Goal: Task Accomplishment & Management: Use online tool/utility

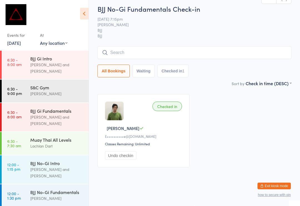
scroll to position [219, 0]
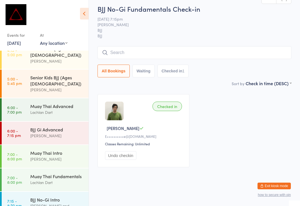
click at [24, 70] on link "5:00 - 5:45 pm Senior Kids BJJ (Ages [DEMOGRAPHIC_DATA]) [PERSON_NAME]" at bounding box center [45, 84] width 87 height 28
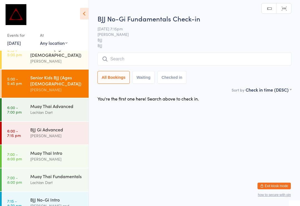
click at [128, 63] on input "search" at bounding box center [195, 59] width 194 height 13
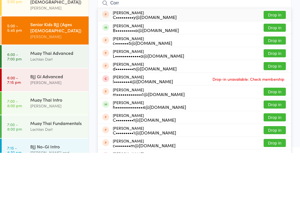
type input "Corr"
click at [273, 77] on button "Drop in" at bounding box center [275, 81] width 22 height 8
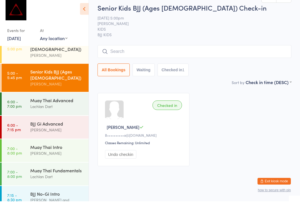
scroll to position [219, 0]
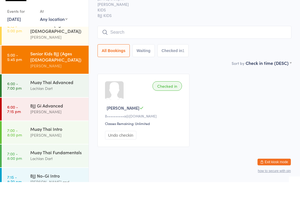
click at [24, 122] on link "6:00 - 7:15 pm BJJ Gi Advanced [PERSON_NAME]" at bounding box center [45, 133] width 87 height 23
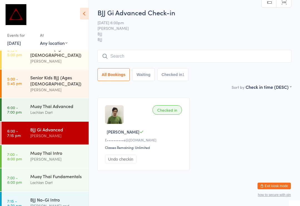
click at [119, 50] on input "search" at bounding box center [195, 56] width 194 height 13
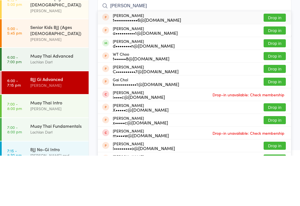
type input "[PERSON_NAME]"
click at [269, 87] on div "[PERSON_NAME] d••••••••n@[DOMAIN_NAME] Drop in" at bounding box center [195, 93] width 194 height 13
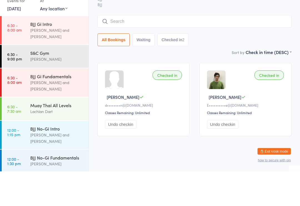
click at [69, 90] on div "[PERSON_NAME]" at bounding box center [57, 93] width 54 height 6
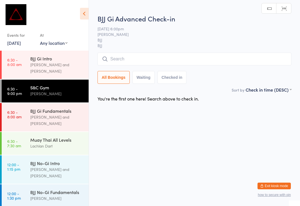
click at [150, 57] on input "search" at bounding box center [195, 59] width 194 height 13
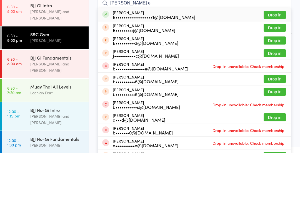
type input "[PERSON_NAME] e"
click at [271, 64] on button "Drop in" at bounding box center [275, 68] width 22 height 8
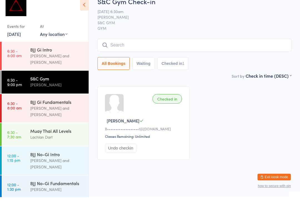
scroll to position [2, 0]
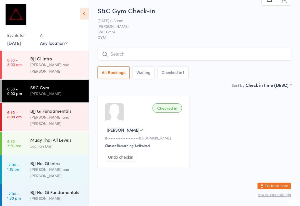
click at [66, 114] on div "[PERSON_NAME] and [PERSON_NAME]" at bounding box center [57, 120] width 54 height 13
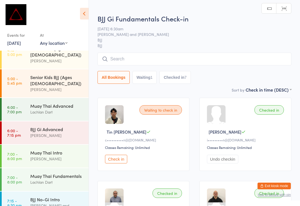
scroll to position [219, 0]
click at [58, 132] on div "[PERSON_NAME]" at bounding box center [57, 135] width 54 height 6
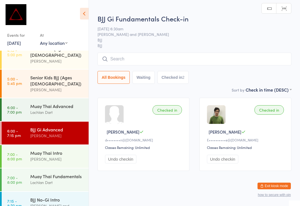
click at [192, 60] on input "search" at bounding box center [195, 59] width 194 height 13
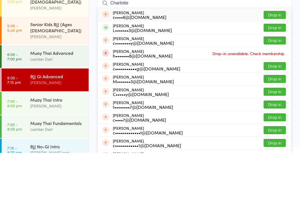
type input "Charlotte"
click at [278, 77] on button "Drop in" at bounding box center [275, 81] width 22 height 8
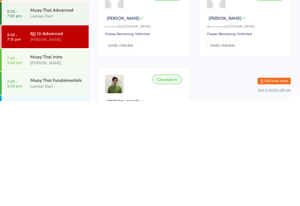
scroll to position [12, 0]
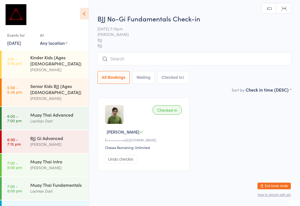
click at [232, 61] on input "search" at bounding box center [195, 59] width 194 height 13
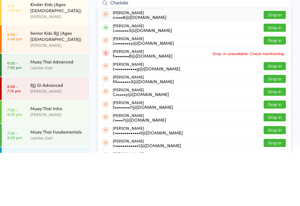
type input "Charlotte"
click at [282, 77] on button "Drop in" at bounding box center [275, 81] width 22 height 8
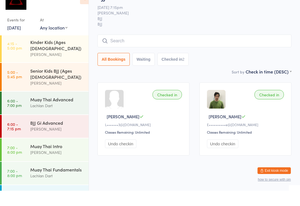
click at [67, 135] on div "BJJ Gi Advanced" at bounding box center [57, 138] width 54 height 6
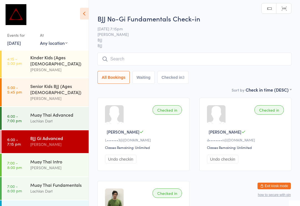
click at [195, 69] on div "All Bookings Waiting Checked in 3" at bounding box center [195, 68] width 194 height 31
click at [173, 57] on input "search" at bounding box center [195, 59] width 194 height 13
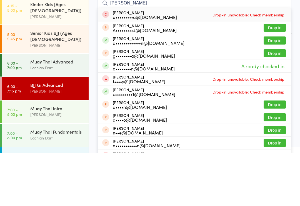
type input "[PERSON_NAME]"
click at [281, 90] on button "Drop in" at bounding box center [275, 94] width 22 height 8
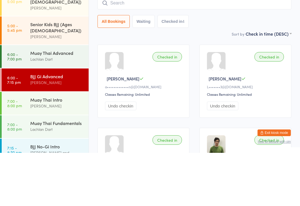
scroll to position [53, 0]
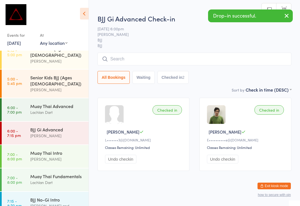
click at [161, 56] on input "search" at bounding box center [195, 59] width 194 height 13
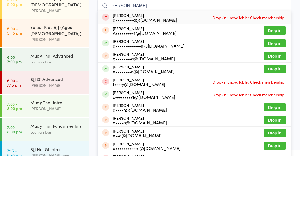
type input "[PERSON_NAME]"
click at [276, 90] on button "Drop in" at bounding box center [275, 94] width 22 height 8
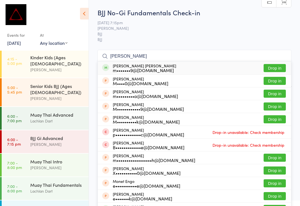
type input "[PERSON_NAME]"
click at [279, 64] on button "Drop in" at bounding box center [275, 68] width 22 height 8
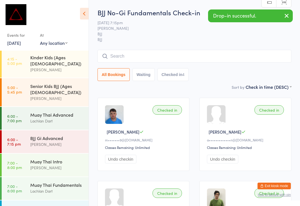
click at [69, 95] on div "[PERSON_NAME]" at bounding box center [57, 98] width 54 height 6
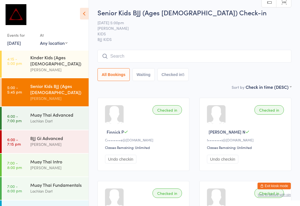
click at [62, 112] on div "Muay Thai Advanced" at bounding box center [57, 115] width 54 height 6
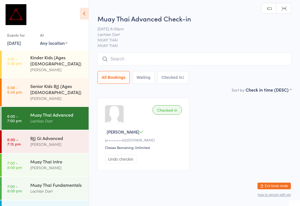
click at [211, 57] on input "search" at bounding box center [195, 59] width 194 height 13
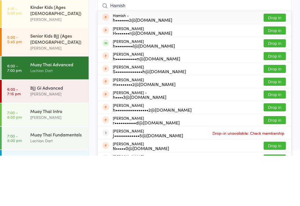
type input "Hamish"
click at [276, 90] on button "Drop in" at bounding box center [275, 94] width 22 height 8
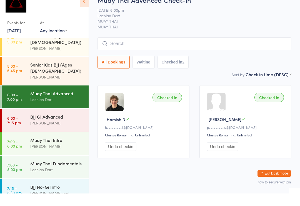
scroll to position [219, 0]
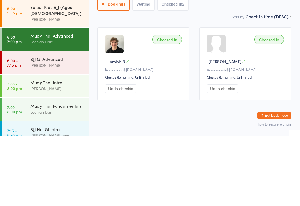
click at [23, 122] on link "6:00 - 7:15 pm BJJ Gi Advanced [PERSON_NAME]" at bounding box center [45, 133] width 87 height 23
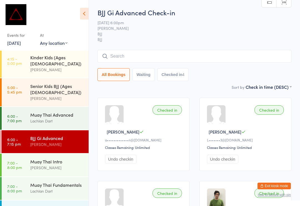
click at [194, 54] on input "search" at bounding box center [195, 56] width 194 height 13
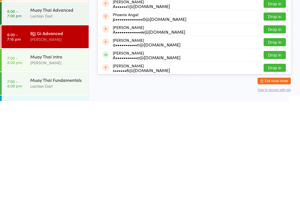
scroll to position [95, 0]
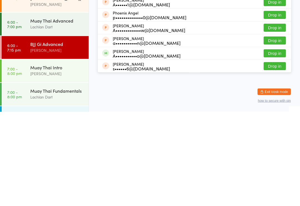
type input "Ange"
click at [277, 144] on button "Drop in" at bounding box center [275, 148] width 22 height 8
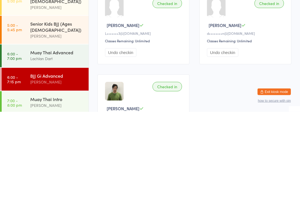
scroll to position [176, 0]
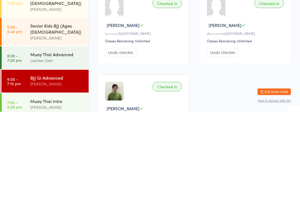
click at [57, 145] on div "Muay Thai Advanced" at bounding box center [57, 148] width 54 height 6
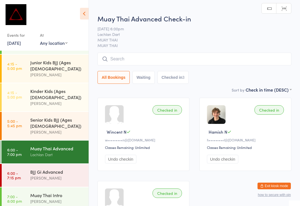
click at [164, 60] on input "search" at bounding box center [195, 59] width 194 height 13
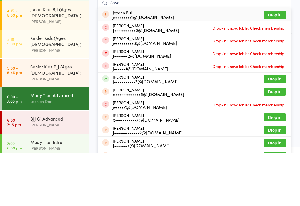
type input "Jayd"
click at [277, 128] on button "Drop in" at bounding box center [275, 132] width 22 height 8
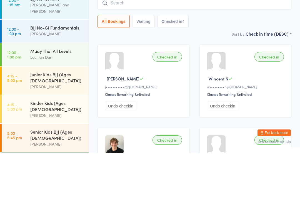
scroll to position [111, 0]
click at [71, 101] on div "Muay Thai All Levels" at bounding box center [57, 104] width 54 height 6
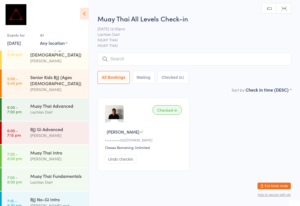
scroll to position [219, 0]
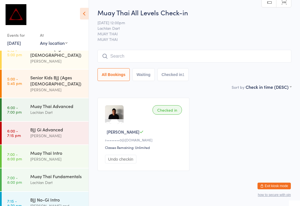
click at [71, 150] on div "Muay Thai Intro" at bounding box center [57, 153] width 54 height 6
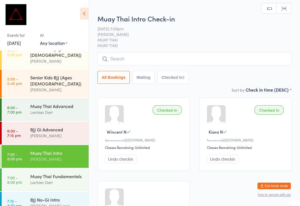
click at [182, 59] on input "search" at bounding box center [195, 59] width 194 height 13
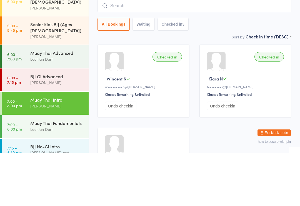
type input "D"
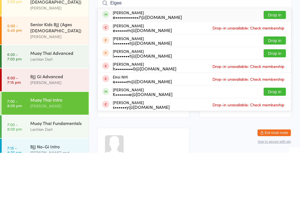
type input "Elgee"
click at [275, 64] on button "Drop in" at bounding box center [275, 68] width 22 height 8
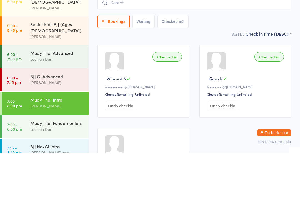
scroll to position [53, 0]
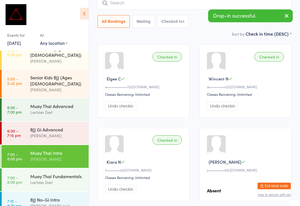
click at [36, 145] on div "Muay Thai Intro [PERSON_NAME]" at bounding box center [59, 156] width 58 height 22
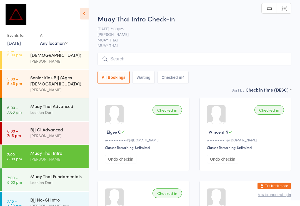
click at [118, 57] on input "search" at bounding box center [195, 59] width 194 height 13
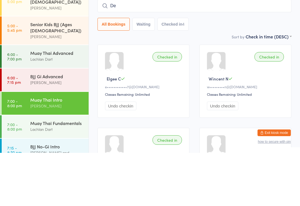
type input "Des"
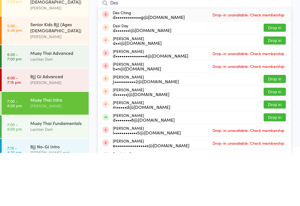
click at [27, 98] on link "6:00 - 7:00 pm Muay Thai Advanced Lachlan Dart" at bounding box center [45, 109] width 87 height 23
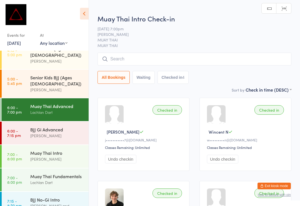
click at [118, 60] on input "search" at bounding box center [195, 59] width 194 height 13
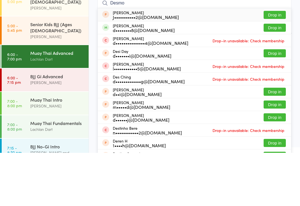
type input "Desmo"
click at [274, 77] on button "Drop in" at bounding box center [275, 81] width 22 height 8
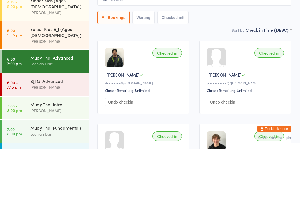
scroll to position [210, 0]
click at [66, 141] on div "[PERSON_NAME]" at bounding box center [57, 144] width 54 height 6
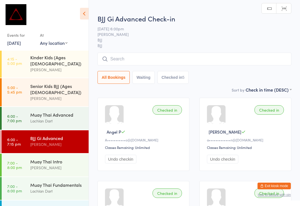
click at [261, 53] on input "search" at bounding box center [195, 59] width 194 height 13
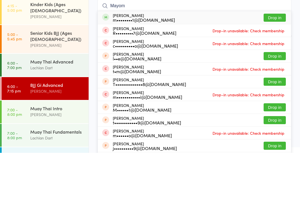
type input "Mayom"
click at [274, 67] on button "Drop in" at bounding box center [275, 71] width 22 height 8
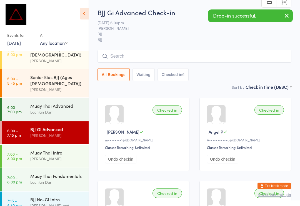
scroll to position [219, 0]
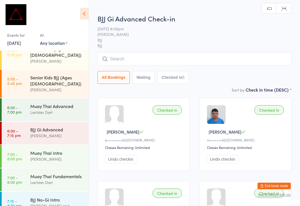
click at [199, 62] on input "search" at bounding box center [195, 59] width 194 height 13
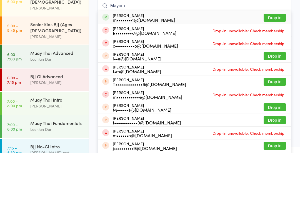
type input "Mayom"
click at [279, 67] on button "Drop in" at bounding box center [275, 71] width 22 height 8
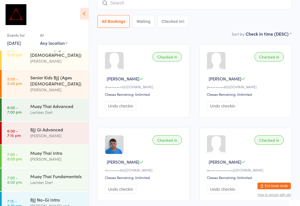
click at [71, 109] on div "Lachlan Dart" at bounding box center [57, 112] width 54 height 6
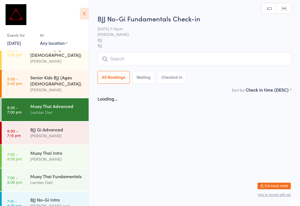
click at [197, 56] on input "search" at bounding box center [195, 59] width 194 height 13
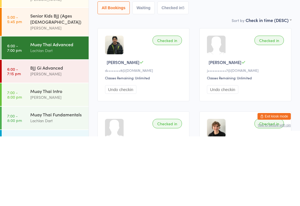
scroll to position [210, 0]
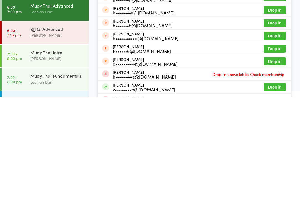
type input "[PERSON_NAME]"
click at [283, 192] on button "Drop in" at bounding box center [275, 196] width 22 height 8
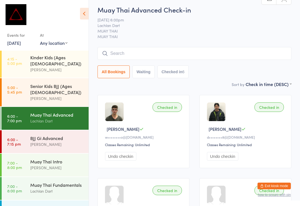
scroll to position [0, 0]
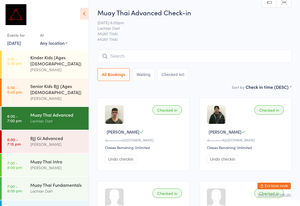
click at [214, 63] on input "search" at bounding box center [195, 56] width 194 height 13
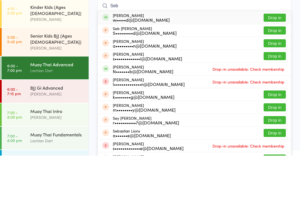
type input "Seb"
click at [275, 64] on button "Drop in" at bounding box center [275, 68] width 22 height 8
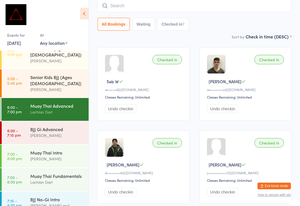
scroll to position [219, 0]
click at [68, 132] on div "[PERSON_NAME]" at bounding box center [57, 135] width 54 height 6
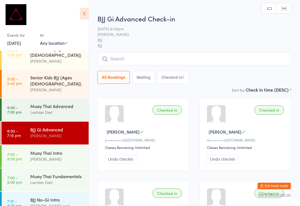
click at [206, 61] on input "search" at bounding box center [195, 59] width 194 height 13
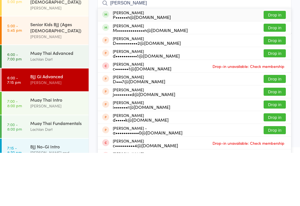
type input "[PERSON_NAME]"
click at [281, 77] on button "Drop in" at bounding box center [275, 81] width 22 height 8
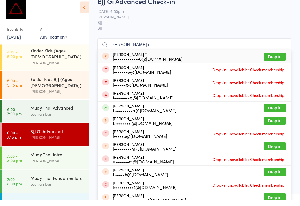
scroll to position [210, 0]
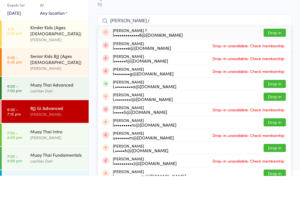
type input "[PERSON_NAME].r"
click at [278, 110] on button "Drop in" at bounding box center [275, 114] width 22 height 8
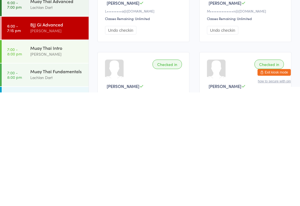
scroll to position [31, 0]
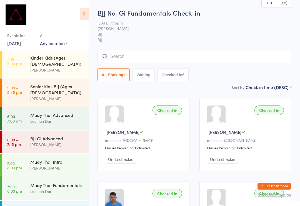
click at [142, 56] on input "search" at bounding box center [195, 56] width 194 height 13
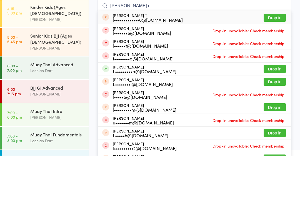
type input "[PERSON_NAME].r"
click at [275, 115] on button "Drop in" at bounding box center [275, 119] width 22 height 8
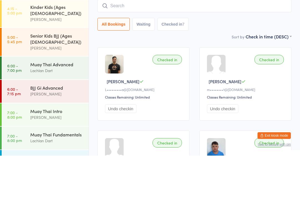
click at [21, 130] on link "6:00 - 7:15 pm BJJ Gi Advanced [PERSON_NAME]" at bounding box center [45, 141] width 87 height 23
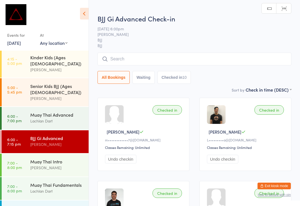
click at [232, 69] on div "All Bookings Waiting Checked in 10" at bounding box center [195, 68] width 194 height 31
click at [240, 73] on div "All Bookings Waiting Checked in 10" at bounding box center [195, 77] width 194 height 13
click at [234, 65] on input "search" at bounding box center [195, 59] width 194 height 13
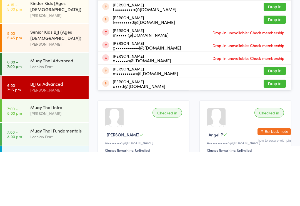
scroll to position [6, 0]
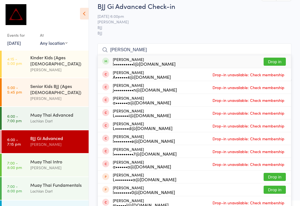
type input "[PERSON_NAME]"
click at [277, 61] on button "Drop in" at bounding box center [275, 62] width 22 height 8
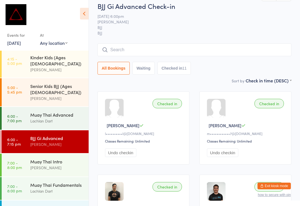
click at [231, 48] on input "search" at bounding box center [195, 49] width 194 height 13
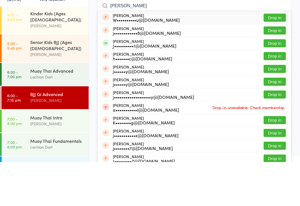
type input "[PERSON_NAME]"
click at [277, 83] on button "Drop in" at bounding box center [275, 87] width 22 height 8
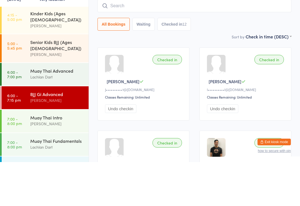
click at [61, 158] on div "Muay Thai Intro" at bounding box center [57, 161] width 54 height 6
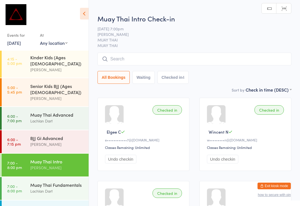
click at [202, 62] on input "search" at bounding box center [195, 59] width 194 height 13
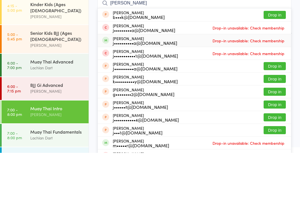
type input "[PERSON_NAME]"
click at [179, 87] on div "[PERSON_NAME] j••••••••••a@[DOMAIN_NAME] Drop-in unavailable: Check membership" at bounding box center [195, 93] width 194 height 13
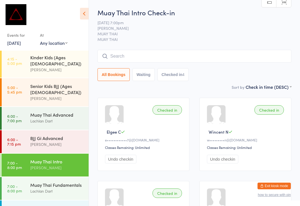
click at [188, 56] on input "search" at bounding box center [195, 56] width 194 height 13
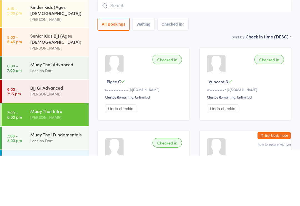
click at [25, 107] on link "6:00 - 7:00 pm Muay Thai Advanced Lachlan Dart" at bounding box center [45, 118] width 87 height 23
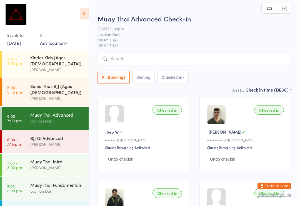
click at [10, 137] on time "6:00 - 7:15 pm" at bounding box center [14, 141] width 14 height 9
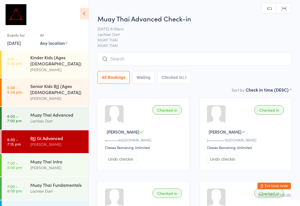
click at [142, 57] on input "search" at bounding box center [195, 59] width 194 height 13
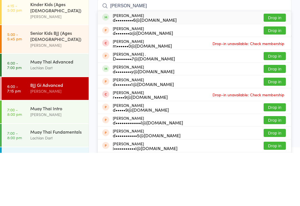
type input "[PERSON_NAME]"
click at [266, 67] on button "Drop in" at bounding box center [275, 71] width 22 height 8
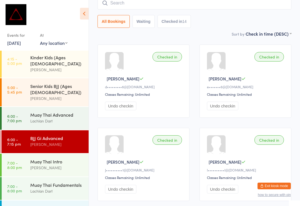
click at [41, 118] on div "Lachlan Dart" at bounding box center [57, 121] width 54 height 6
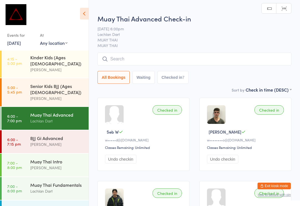
click at [133, 61] on input "search" at bounding box center [195, 59] width 194 height 13
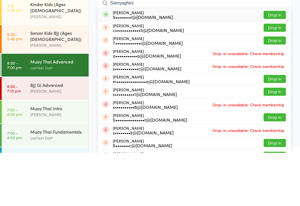
type input "Samyaghini"
click at [274, 64] on button "Drop in" at bounding box center [275, 68] width 22 height 8
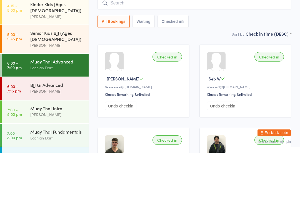
type input "D"
click at [34, 141] on div "[PERSON_NAME]" at bounding box center [57, 144] width 54 height 6
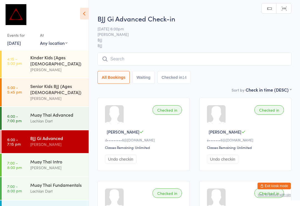
click at [122, 54] on input "search" at bounding box center [195, 59] width 194 height 13
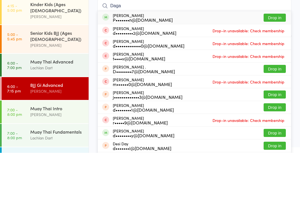
type input "Daga"
click at [275, 67] on button "Drop in" at bounding box center [275, 71] width 22 height 8
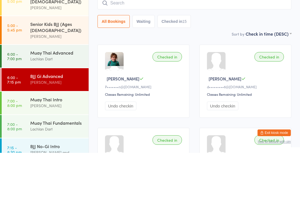
scroll to position [219, 0]
click at [44, 168] on div "Muay Thai Fundamentals Lachlan Dart" at bounding box center [59, 179] width 58 height 22
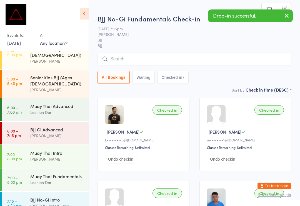
click at [116, 51] on div "BJJ No-Gi Fundamentals Check-in [DATE] 7:15pm [PERSON_NAME] BJJ BJJ Manual sear…" at bounding box center [195, 50] width 194 height 73
click at [120, 60] on input "search" at bounding box center [195, 59] width 194 height 13
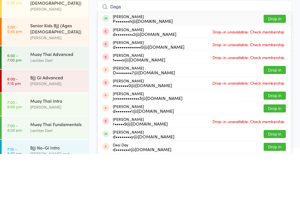
type input "Daga"
click at [274, 67] on button "Drop in" at bounding box center [275, 71] width 22 height 8
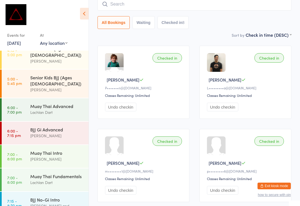
click at [171, 5] on input "search" at bounding box center [195, 4] width 194 height 13
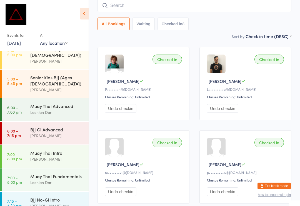
scroll to position [50, 0]
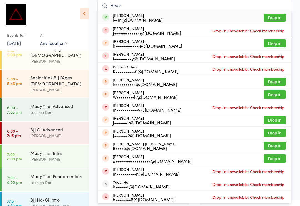
type input "Heav"
click at [281, 17] on button "Drop in" at bounding box center [275, 18] width 22 height 8
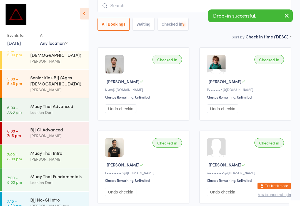
click at [53, 122] on div "BJJ Gi Advanced [PERSON_NAME]" at bounding box center [59, 133] width 58 height 22
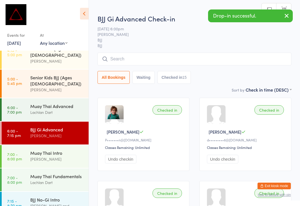
click at [150, 58] on input "search" at bounding box center [195, 59] width 194 height 13
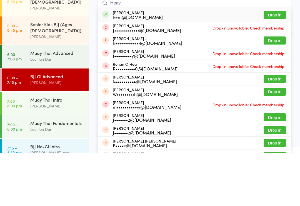
type input "Heav"
click at [283, 64] on button "Drop in" at bounding box center [275, 68] width 22 height 8
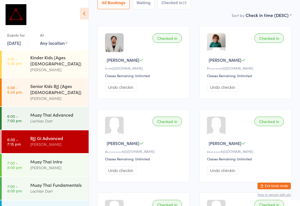
scroll to position [71, 0]
click at [51, 205] on div "BJJ No-Gi Intro" at bounding box center [57, 208] width 54 height 6
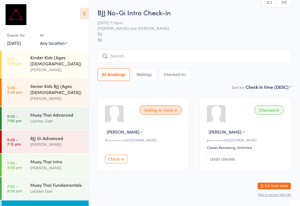
click at [191, 56] on input "search" at bounding box center [195, 56] width 194 height 13
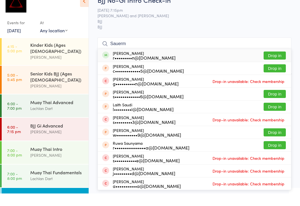
type input "Sauerm"
click at [280, 64] on button "Drop in" at bounding box center [275, 68] width 22 height 8
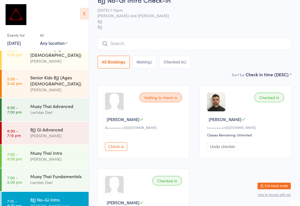
scroll to position [219, 0]
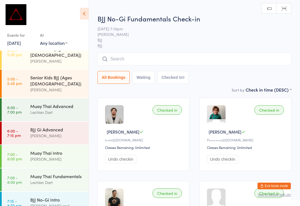
click at [251, 60] on input "search" at bounding box center [195, 59] width 194 height 13
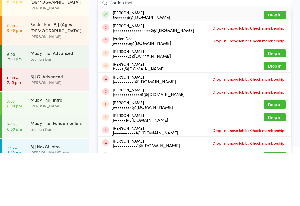
type input "Jordan thai"
click at [277, 64] on button "Drop in" at bounding box center [275, 68] width 22 height 8
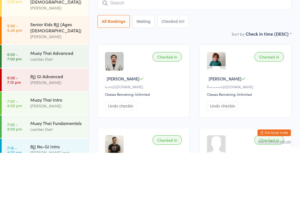
scroll to position [53, 0]
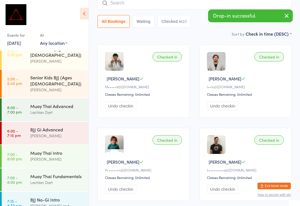
click at [17, 122] on link "6:00 - 7:15 pm BJJ Gi Advanced [PERSON_NAME]" at bounding box center [45, 133] width 87 height 23
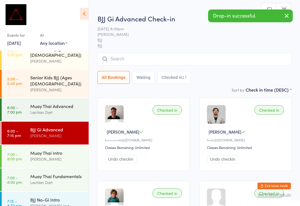
click at [221, 61] on input "search" at bounding box center [195, 59] width 194 height 13
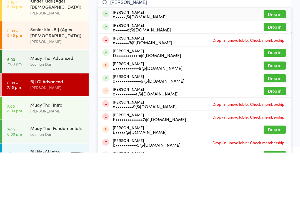
scroll to position [210, 0]
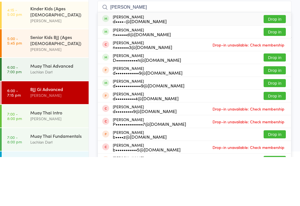
type input "[PERSON_NAME]"
click at [279, 64] on button "Drop in" at bounding box center [275, 68] width 22 height 8
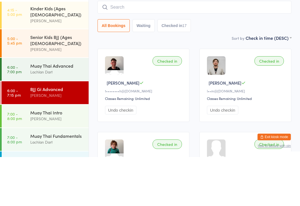
scroll to position [49, 0]
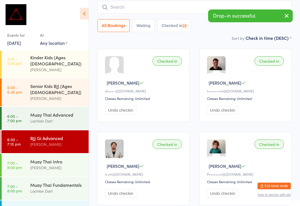
click at [23, 78] on link "5:00 - 5:45 pm Senior Kids BJJ (Ages [DEMOGRAPHIC_DATA]) [PERSON_NAME]" at bounding box center [45, 92] width 87 height 28
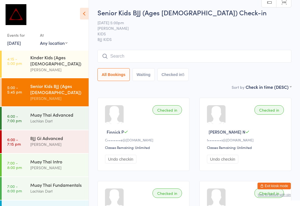
click at [56, 154] on div "Muay Thai Intro [PERSON_NAME]" at bounding box center [59, 165] width 58 height 22
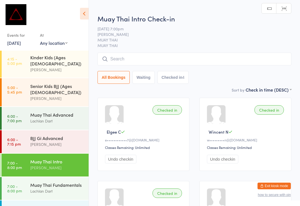
click at [256, 59] on input "search" at bounding box center [195, 59] width 194 height 13
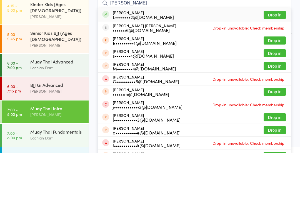
type input "[PERSON_NAME]"
click at [276, 64] on button "Drop in" at bounding box center [275, 68] width 22 height 8
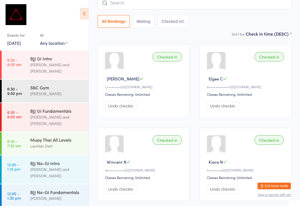
click at [27, 85] on link "6:30 - 9:00 pm S&C Gym [PERSON_NAME]" at bounding box center [45, 91] width 87 height 23
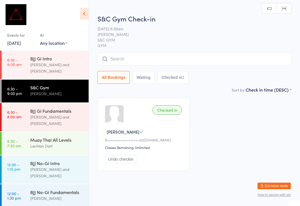
click at [122, 59] on input "search" at bounding box center [195, 59] width 194 height 13
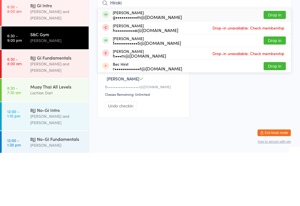
type input "Hiroki"
click at [269, 64] on button "Drop in" at bounding box center [275, 68] width 22 height 8
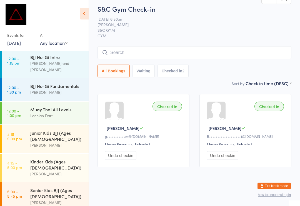
scroll to position [115, 0]
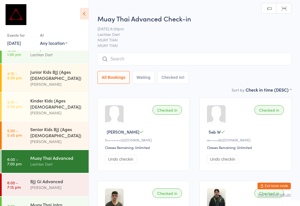
scroll to position [174, 0]
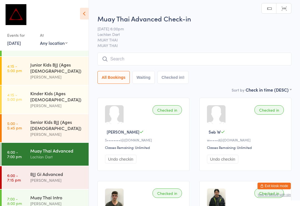
click at [71, 194] on div "Muay Thai Intro" at bounding box center [57, 197] width 54 height 6
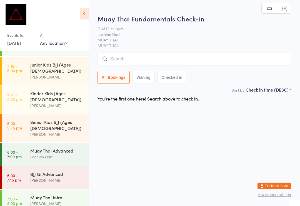
click at [137, 61] on input "search" at bounding box center [195, 59] width 194 height 13
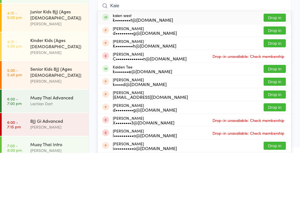
type input "Kaie"
click at [278, 67] on button "Drop in" at bounding box center [275, 71] width 22 height 8
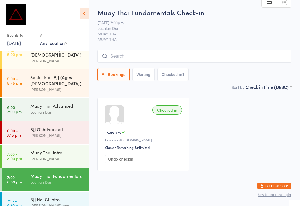
scroll to position [219, 0]
click at [44, 196] on div "BJJ No-Gi Intro" at bounding box center [57, 199] width 54 height 6
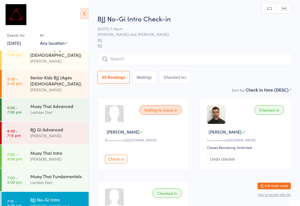
click at [127, 55] on input "search" at bounding box center [195, 59] width 194 height 13
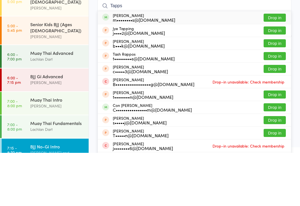
type input "Tapps"
click at [276, 67] on button "Drop in" at bounding box center [275, 71] width 22 height 8
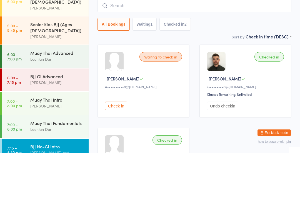
scroll to position [53, 0]
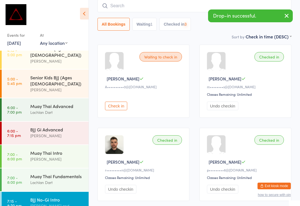
click at [46, 132] on div "[PERSON_NAME]" at bounding box center [57, 135] width 54 height 6
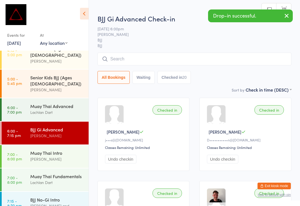
click at [153, 52] on div "BJJ Gi Advanced Check-in [DATE] 6:00pm [PERSON_NAME] BJJ BJJ Manual search Scan…" at bounding box center [195, 50] width 194 height 73
click at [164, 55] on input "search" at bounding box center [195, 59] width 194 height 13
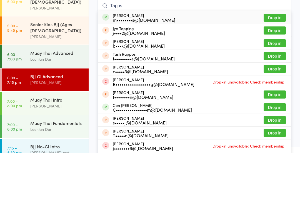
type input "Tapps"
click at [274, 67] on button "Drop in" at bounding box center [275, 71] width 22 height 8
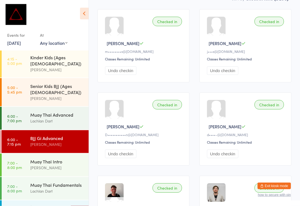
scroll to position [88, 0]
click at [58, 205] on div "BJJ No-Gi Intro" at bounding box center [57, 208] width 54 height 6
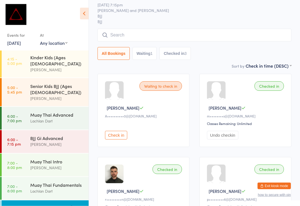
scroll to position [24, 0]
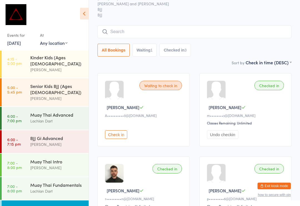
click at [211, 36] on input "search" at bounding box center [195, 31] width 194 height 13
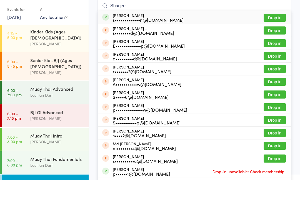
type input "Shaqee"
click at [200, 37] on div "[PERSON_NAME] s•••••••••••••n@[DOMAIN_NAME] Drop in" at bounding box center [195, 43] width 194 height 13
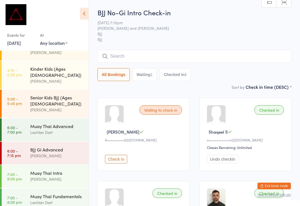
scroll to position [196, 0]
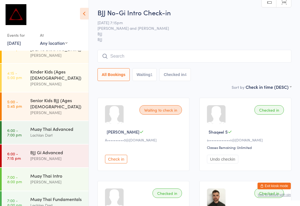
click at [63, 179] on div "[PERSON_NAME]" at bounding box center [57, 182] width 54 height 6
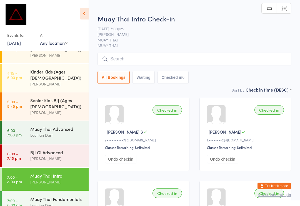
click at [228, 61] on input "search" at bounding box center [195, 59] width 194 height 13
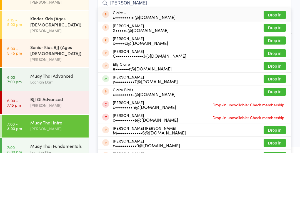
type input "[PERSON_NAME]"
click at [270, 102] on button "Drop in" at bounding box center [275, 106] width 22 height 8
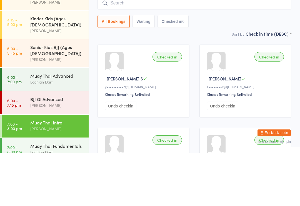
scroll to position [53, 0]
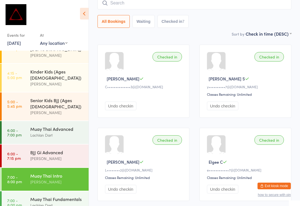
click at [170, 9] on input "search" at bounding box center [195, 3] width 194 height 13
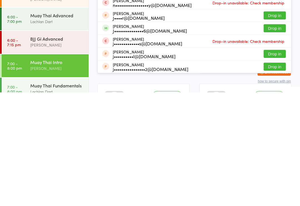
scroll to position [79, 0]
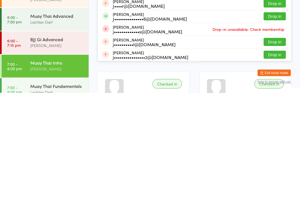
type input "[PERSON_NAME]"
click at [280, 125] on button "Drop in" at bounding box center [275, 129] width 22 height 8
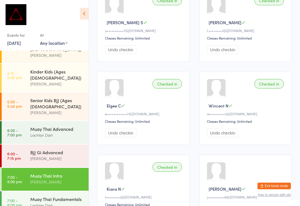
click at [47, 168] on div "Muay Thai Intro [PERSON_NAME]" at bounding box center [59, 179] width 58 height 22
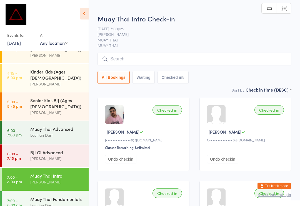
click at [162, 62] on input "search" at bounding box center [195, 59] width 194 height 13
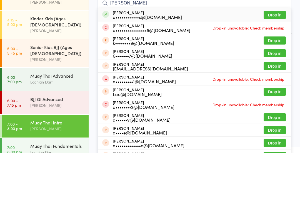
type input "[PERSON_NAME]"
click at [278, 64] on button "Drop in" at bounding box center [275, 68] width 22 height 8
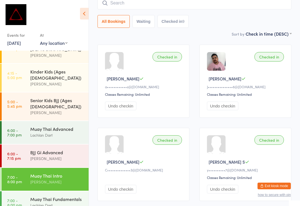
click at [165, 9] on input "search" at bounding box center [195, 3] width 194 height 13
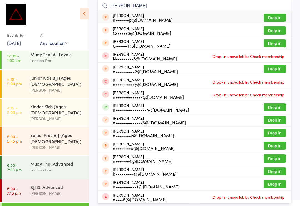
scroll to position [159, 0]
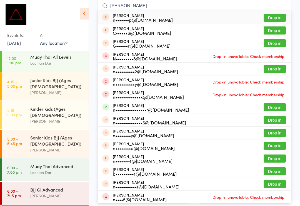
type input "[PERSON_NAME]"
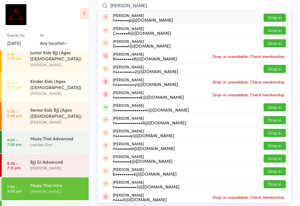
scroll to position [189, 0]
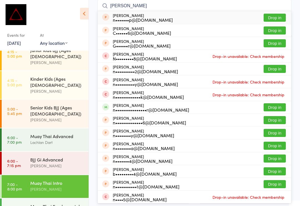
click at [34, 186] on div "[PERSON_NAME]" at bounding box center [57, 189] width 54 height 6
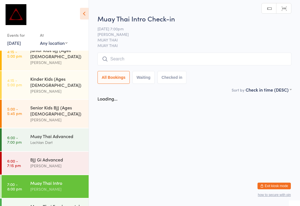
scroll to position [0, 0]
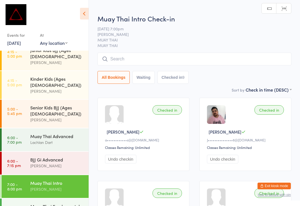
click at [151, 61] on input "search" at bounding box center [195, 59] width 194 height 13
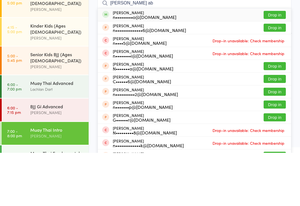
type input "[PERSON_NAME] ab"
click at [277, 64] on button "Drop in" at bounding box center [275, 68] width 22 height 8
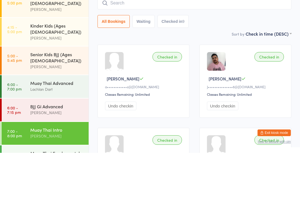
scroll to position [53, 0]
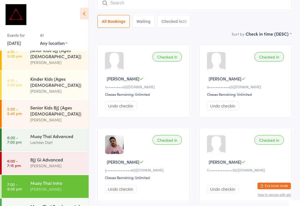
click at [63, 203] on div "Muay Thai Fundamentals" at bounding box center [57, 206] width 54 height 6
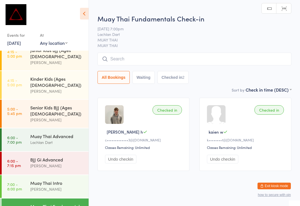
click at [173, 63] on input "search" at bounding box center [195, 59] width 194 height 13
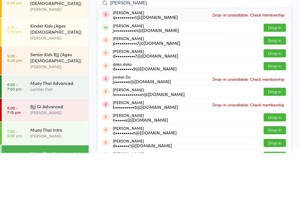
type input "[PERSON_NAME]"
click at [275, 77] on button "Drop in" at bounding box center [275, 81] width 22 height 8
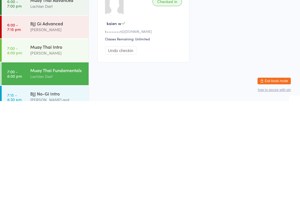
scroll to position [219, 0]
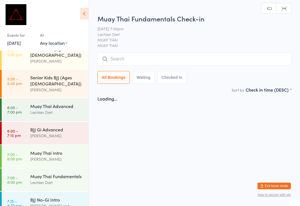
click at [119, 58] on input "search" at bounding box center [195, 59] width 194 height 13
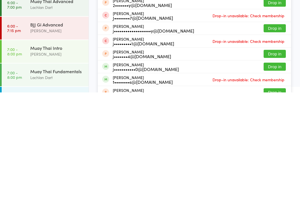
scroll to position [6, 0]
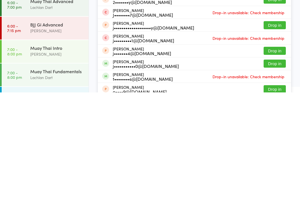
type input "[PERSON_NAME]"
click at [270, 173] on button "Drop in" at bounding box center [275, 177] width 22 height 8
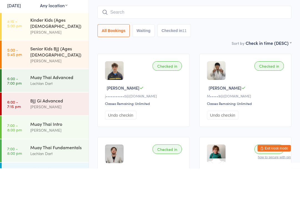
scroll to position [0, 0]
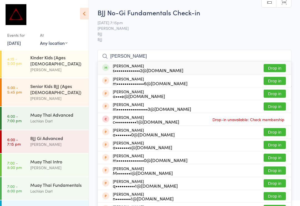
type input "[PERSON_NAME]"
click at [276, 68] on button "Drop in" at bounding box center [275, 68] width 22 height 8
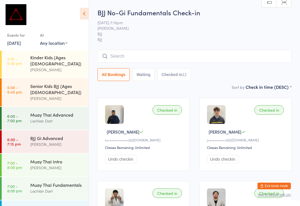
click at [58, 164] on div "[PERSON_NAME]" at bounding box center [57, 167] width 54 height 6
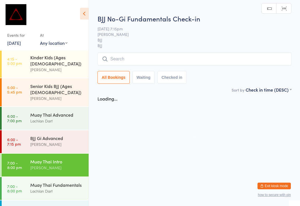
click at [144, 62] on input "search" at bounding box center [195, 59] width 194 height 13
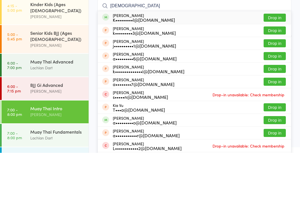
type input "[DEMOGRAPHIC_DATA]"
click at [276, 67] on button "Drop in" at bounding box center [275, 71] width 22 height 8
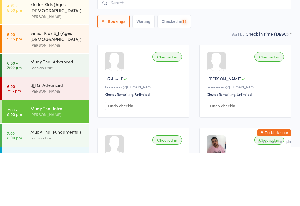
click at [208, 84] on div "Sort by Check in time (DESC) First name (ASC) First name (DESC) Last name (ASC)…" at bounding box center [195, 87] width 194 height 6
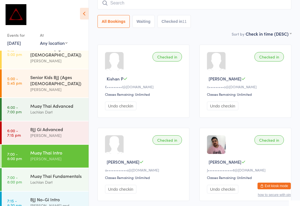
scroll to position [219, 0]
click at [63, 202] on div "[PERSON_NAME] and [PERSON_NAME]" at bounding box center [57, 208] width 54 height 13
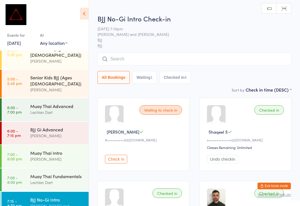
click at [158, 60] on input "search" at bounding box center [195, 59] width 194 height 13
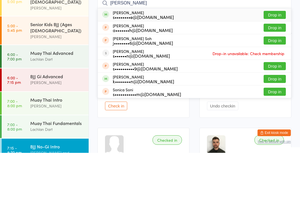
type input "[PERSON_NAME]"
click at [274, 64] on button "Drop in" at bounding box center [275, 68] width 22 height 8
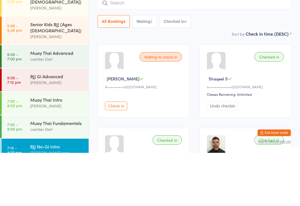
scroll to position [53, 0]
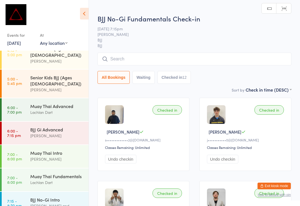
click at [126, 57] on input "search" at bounding box center [195, 59] width 194 height 13
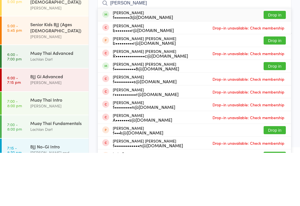
type input "[PERSON_NAME]"
click at [271, 64] on button "Drop in" at bounding box center [275, 68] width 22 height 8
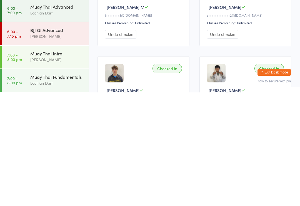
scroll to position [203, 0]
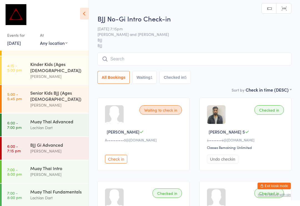
click at [133, 53] on input "search" at bounding box center [195, 59] width 194 height 13
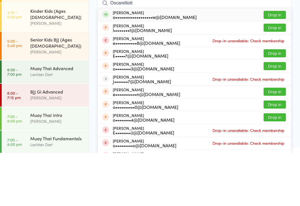
type input "Oscarelliott"
click at [274, 64] on button "Drop in" at bounding box center [275, 68] width 22 height 8
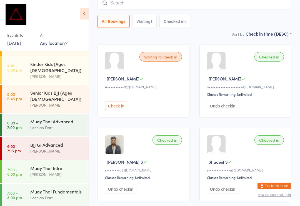
click at [123, 2] on input "search" at bounding box center [195, 3] width 194 height 13
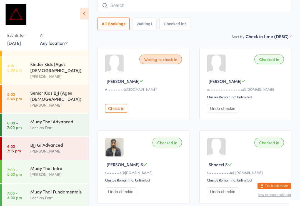
scroll to position [50, 0]
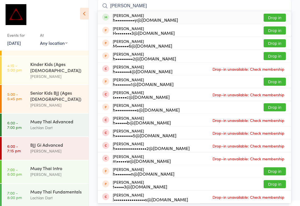
type input "[PERSON_NAME]"
click at [281, 18] on button "Drop in" at bounding box center [275, 18] width 22 height 8
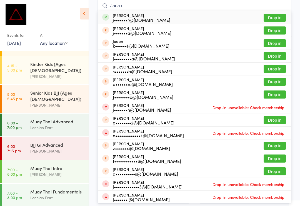
type input "Jada c"
click at [283, 18] on button "Drop in" at bounding box center [275, 18] width 22 height 8
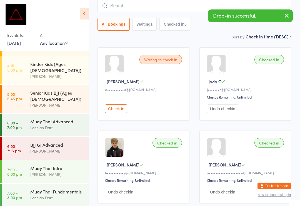
click at [49, 194] on div "Lachlan Dart" at bounding box center [57, 197] width 54 height 6
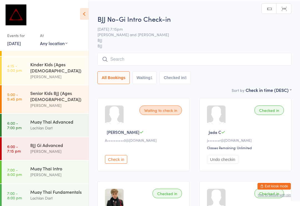
click at [210, 60] on input "search" at bounding box center [195, 59] width 194 height 13
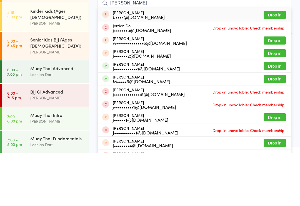
type input "[PERSON_NAME]"
click at [277, 115] on button "Drop in" at bounding box center [275, 119] width 22 height 8
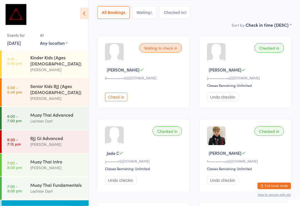
scroll to position [62, 0]
click at [50, 205] on div "BJJ No-Gi Intro" at bounding box center [57, 208] width 54 height 6
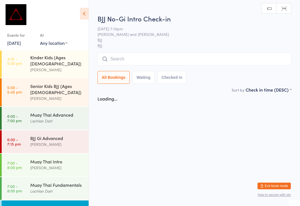
scroll to position [0, 0]
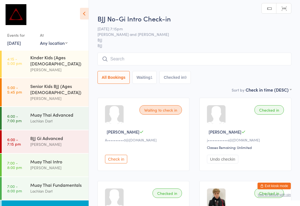
click at [155, 58] on input "search" at bounding box center [195, 59] width 194 height 13
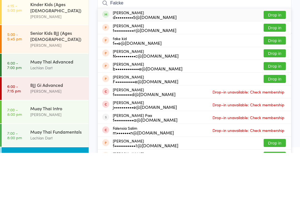
type input "Falcke"
click at [271, 64] on button "Drop in" at bounding box center [275, 68] width 22 height 8
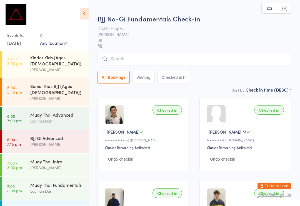
click at [210, 56] on input "search" at bounding box center [195, 59] width 194 height 13
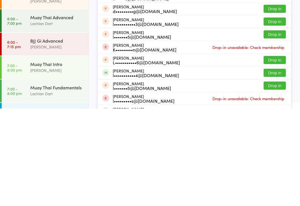
type input "Loui"
click at [276, 166] on button "Drop in" at bounding box center [275, 170] width 22 height 8
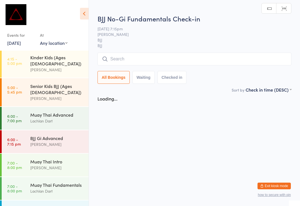
scroll to position [0, 0]
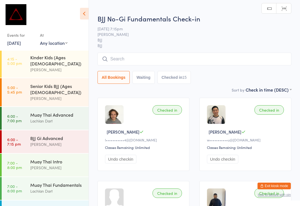
click at [166, 59] on input "search" at bounding box center [195, 59] width 194 height 13
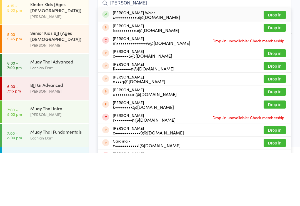
type input "[PERSON_NAME]"
click at [279, 64] on button "Drop in" at bounding box center [275, 68] width 22 height 8
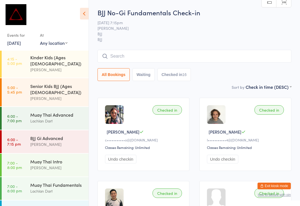
click at [184, 57] on input "search" at bounding box center [195, 56] width 194 height 13
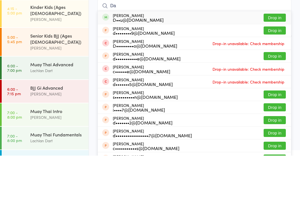
type input "D"
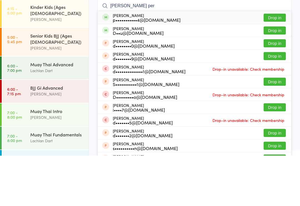
type input "[PERSON_NAME] per"
click at [276, 64] on button "Drop in" at bounding box center [275, 68] width 22 height 8
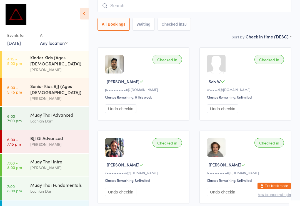
click at [139, 6] on input "search" at bounding box center [195, 5] width 194 height 13
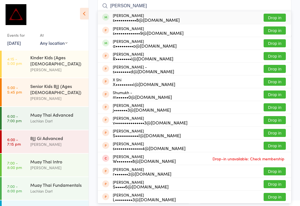
type input "[PERSON_NAME]"
click at [267, 15] on button "Drop in" at bounding box center [275, 18] width 22 height 8
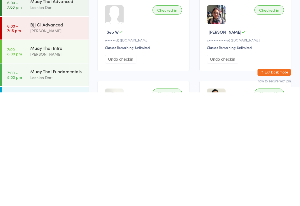
scroll to position [74, 0]
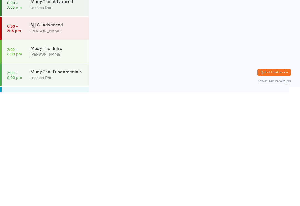
scroll to position [0, 0]
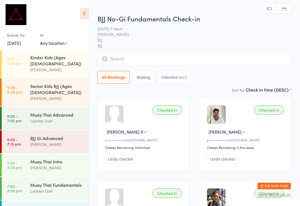
click at [132, 57] on input "search" at bounding box center [195, 59] width 194 height 13
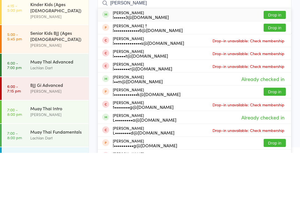
type input "[PERSON_NAME]"
click at [270, 64] on button "Drop in" at bounding box center [275, 68] width 22 height 8
